Goal: Book appointment/travel/reservation

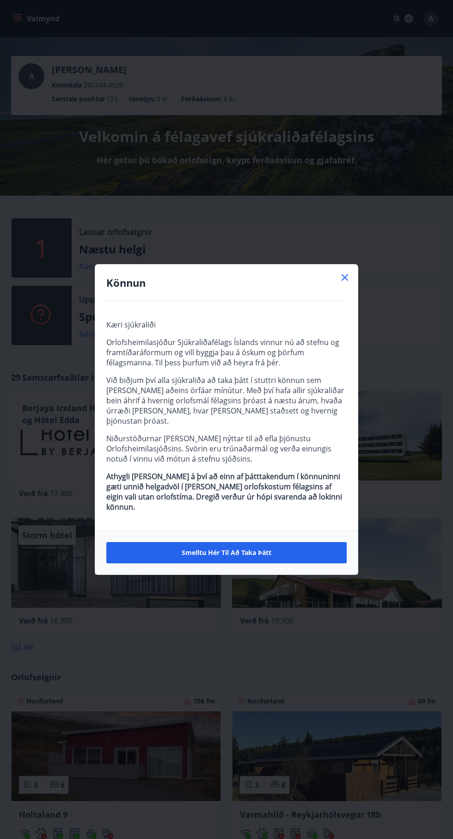
click at [386, 183] on div "Könnun Kæri sjúkraliði Orlofsheimilasjóður Sjúkraliðafélags Íslands vinnur nú a…" at bounding box center [226, 419] width 453 height 839
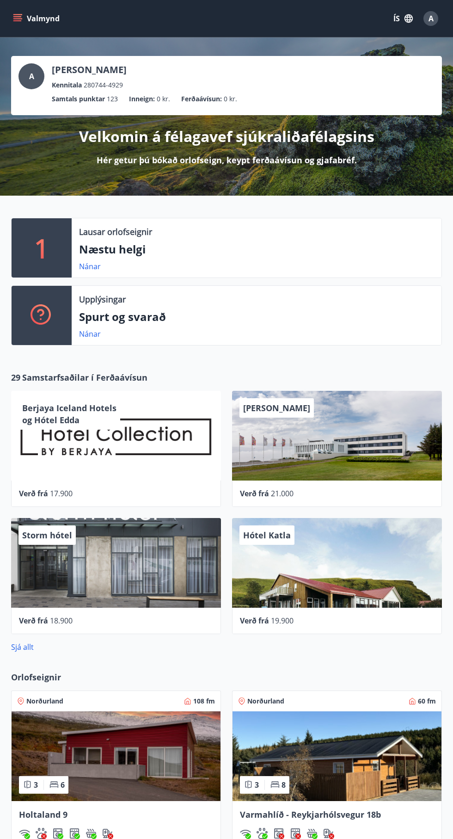
click at [365, 255] on p "Næstu helgi" at bounding box center [256, 249] width 355 height 16
click at [81, 266] on link "Nánar" at bounding box center [90, 266] width 22 height 10
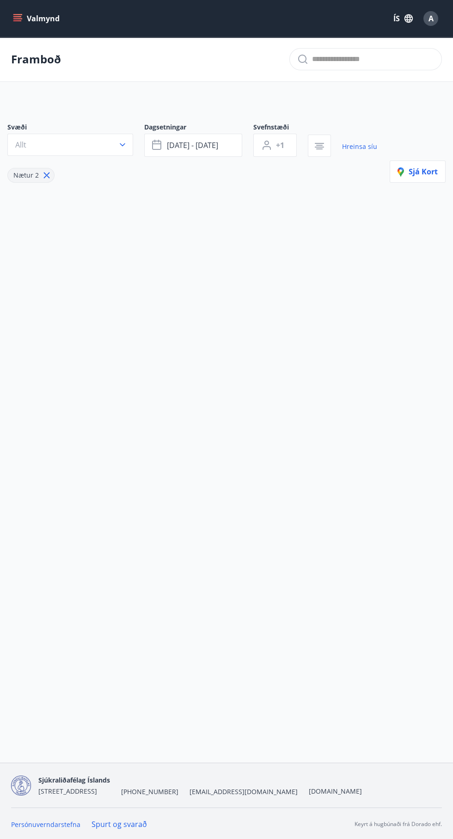
type input "*"
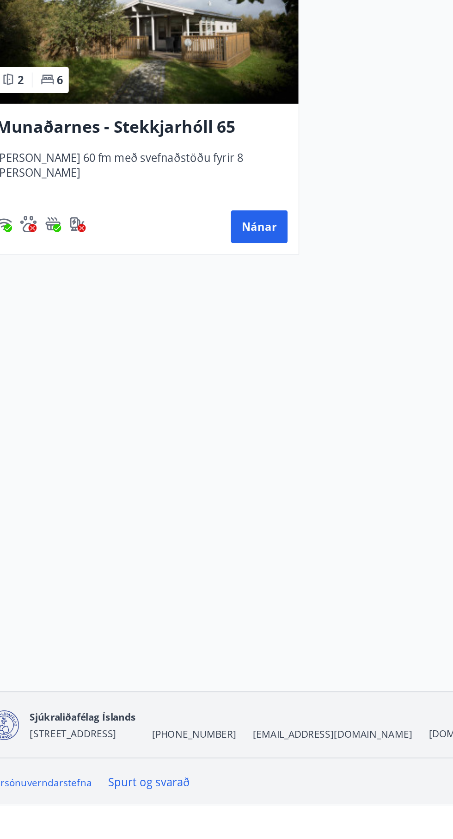
scroll to position [1, 0]
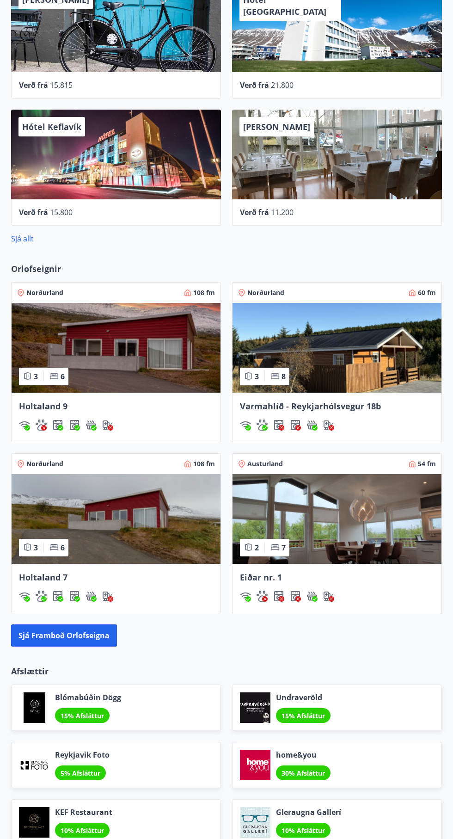
scroll to position [409, 0]
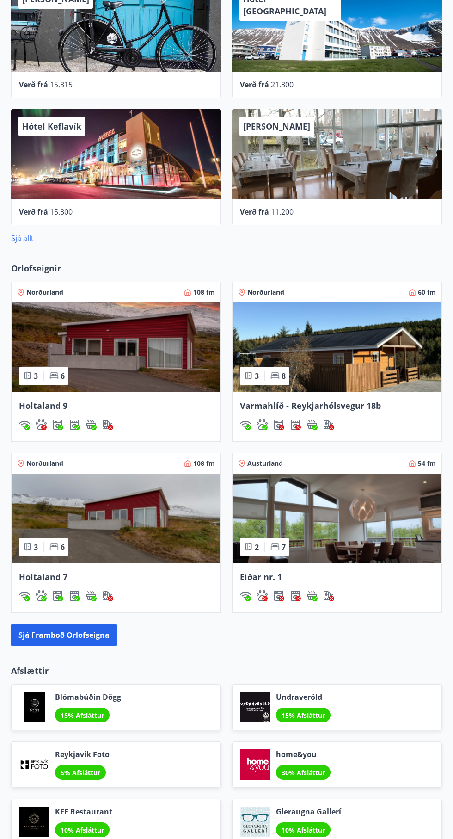
click at [371, 408] on span "Varmahlíð - Reykjarhólsvegur 18b" at bounding box center [310, 405] width 141 height 11
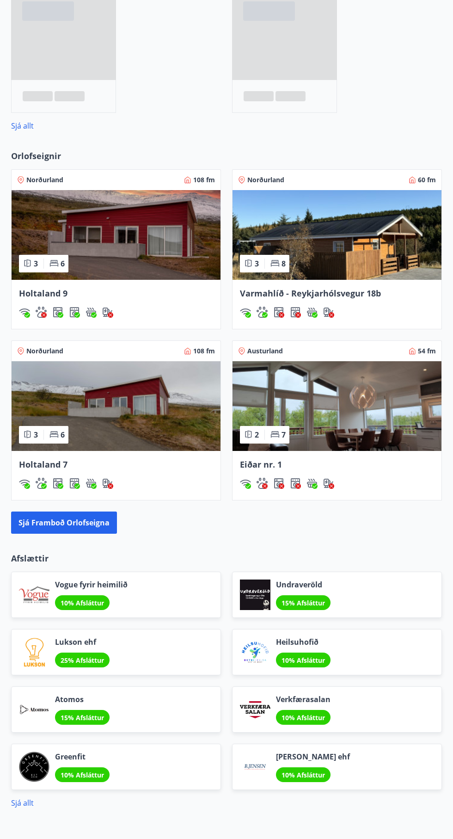
scroll to position [528, 0]
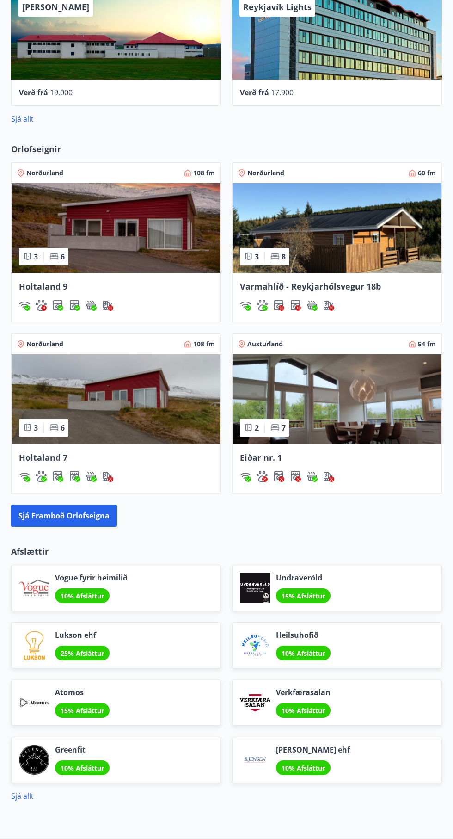
click at [390, 687] on div "Verkfærasalan 10% Afsláttur" at bounding box center [337, 702] width 210 height 46
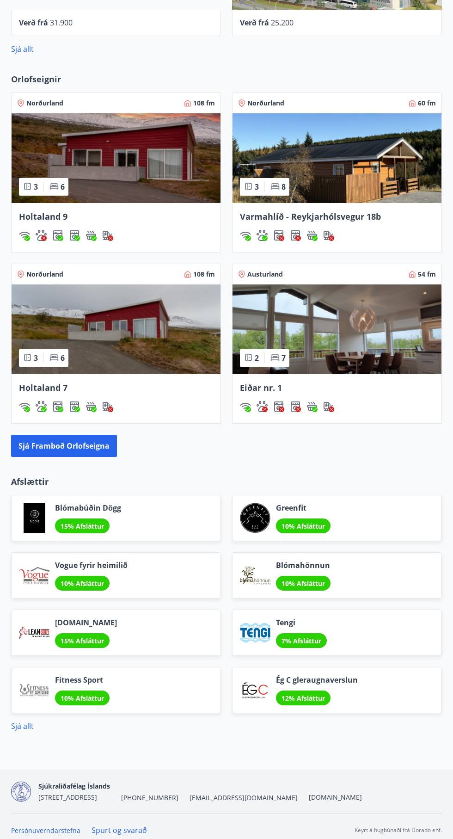
scroll to position [605, 0]
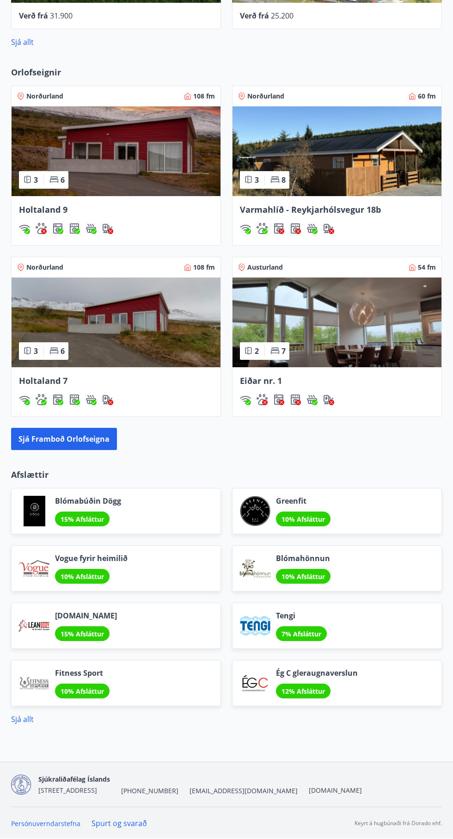
click at [312, 209] on span "Varmahlíð - Reykjarhólsvegur 18b" at bounding box center [310, 209] width 141 height 11
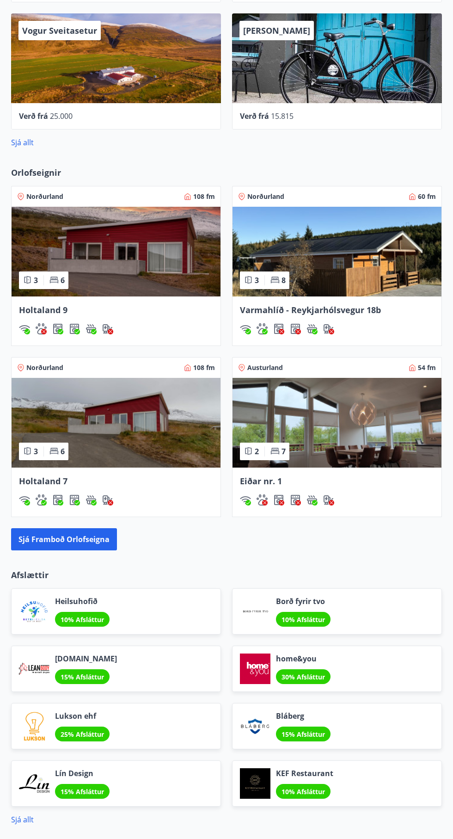
scroll to position [535, 0]
